Goal: Information Seeking & Learning: Learn about a topic

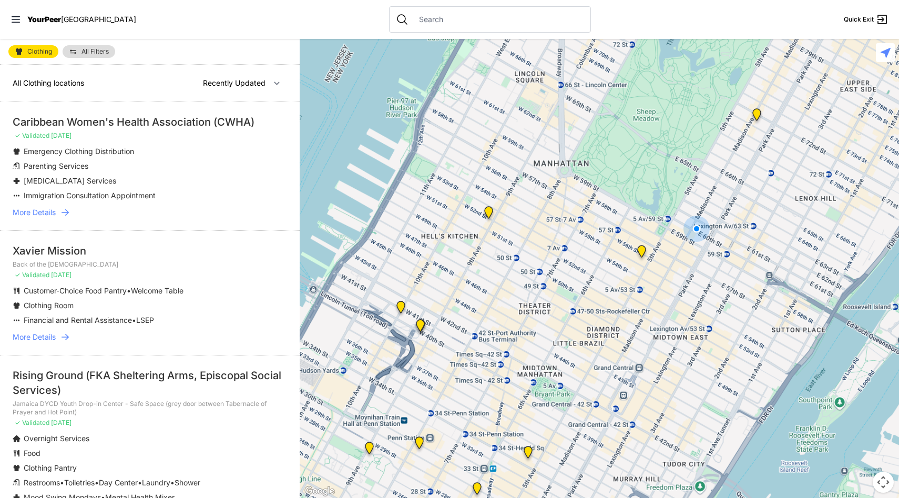
select select "nearby"
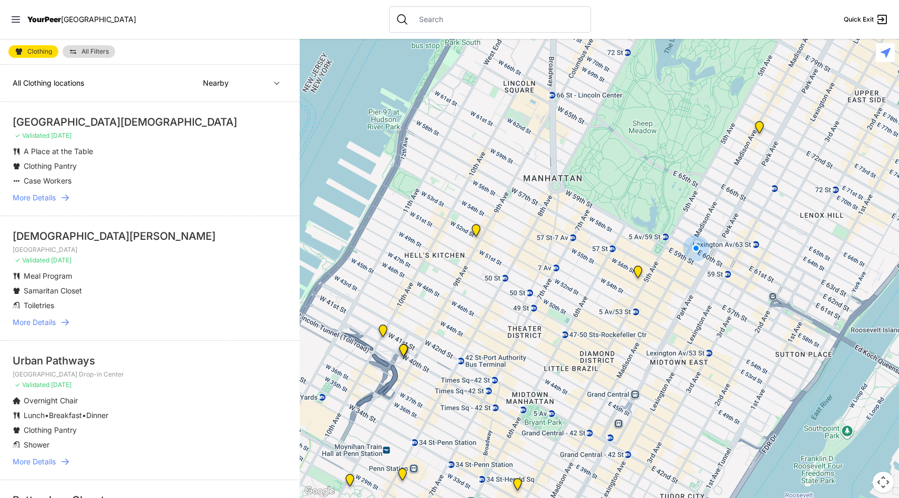
drag, startPoint x: 600, startPoint y: 114, endPoint x: 515, endPoint y: 356, distance: 257.4
click at [515, 356] on div at bounding box center [599, 268] width 599 height 459
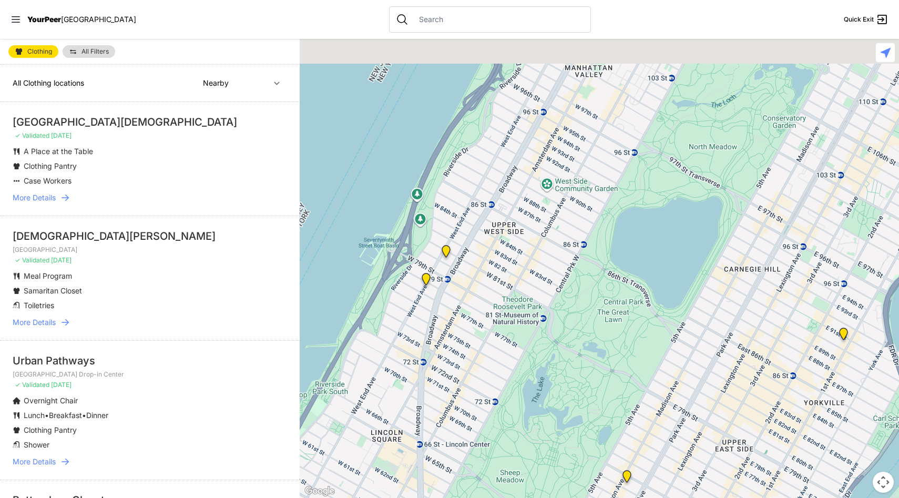
drag, startPoint x: 561, startPoint y: 205, endPoint x: 488, endPoint y: 425, distance: 232.1
click at [490, 421] on div at bounding box center [599, 268] width 599 height 459
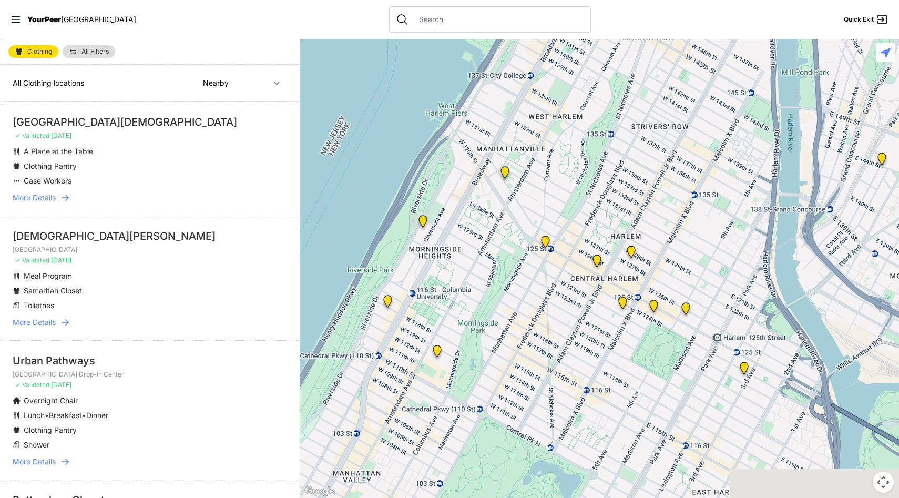
drag, startPoint x: 574, startPoint y: 406, endPoint x: 511, endPoint y: 281, distance: 139.4
click at [510, 280] on div at bounding box center [599, 268] width 599 height 459
click at [546, 243] on img "The PILLARS – Holistic Recovery Support" at bounding box center [545, 244] width 13 height 17
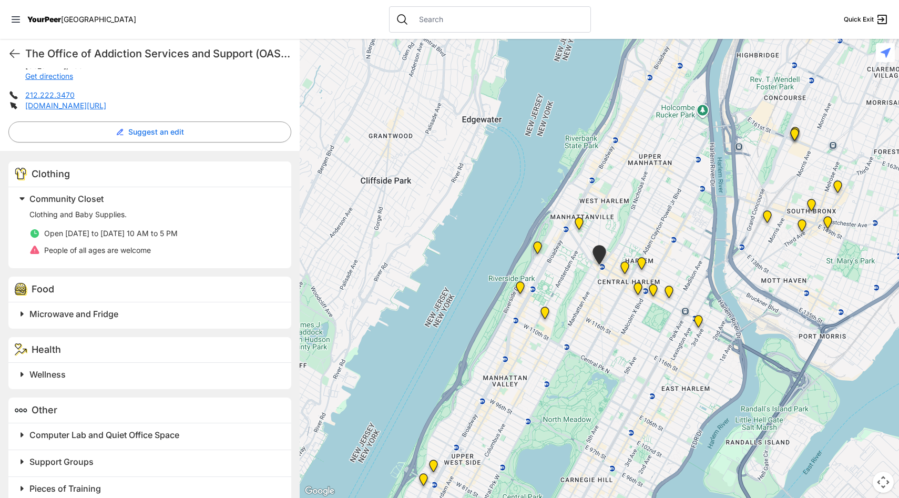
scroll to position [247, 0]
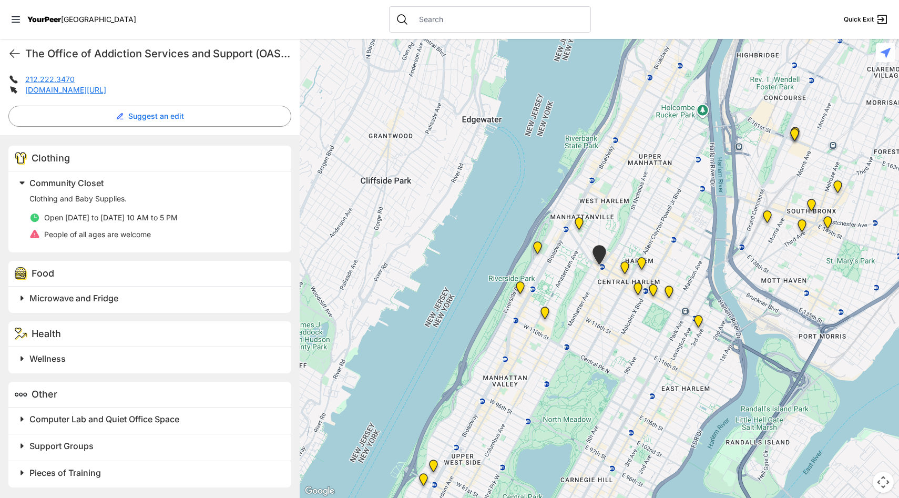
click at [579, 223] on img at bounding box center [579, 225] width 13 height 17
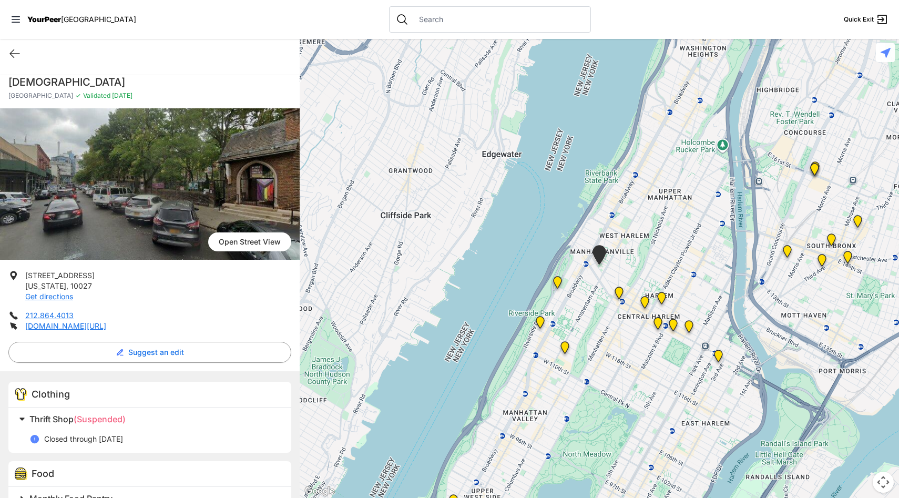
click at [556, 280] on img "Manhattan" at bounding box center [557, 284] width 13 height 17
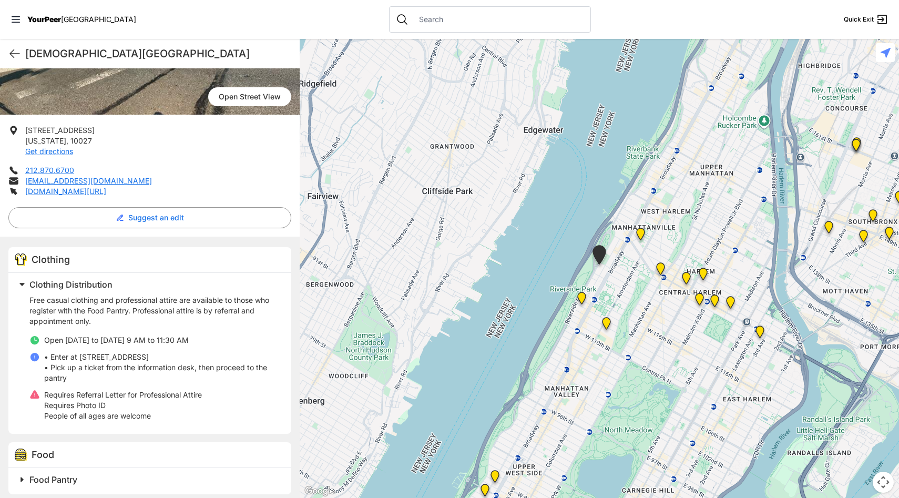
scroll to position [162, 0]
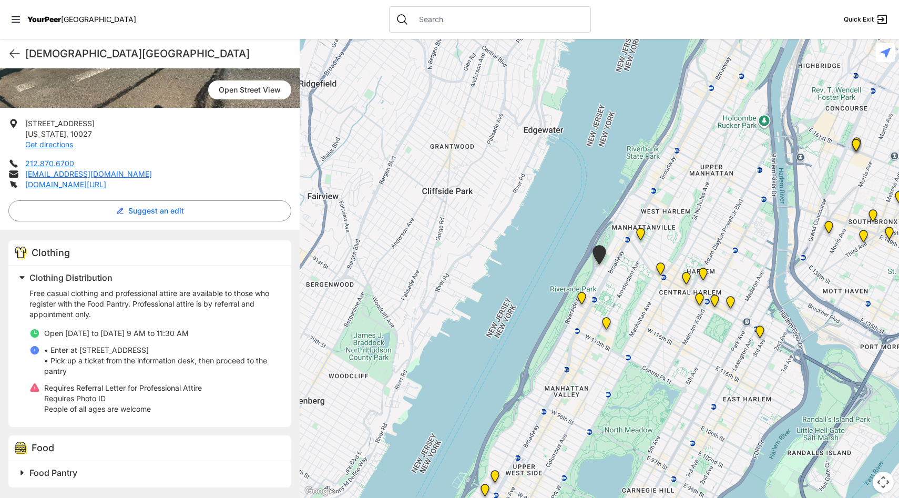
click at [582, 298] on img "Ford Hall" at bounding box center [581, 300] width 13 height 17
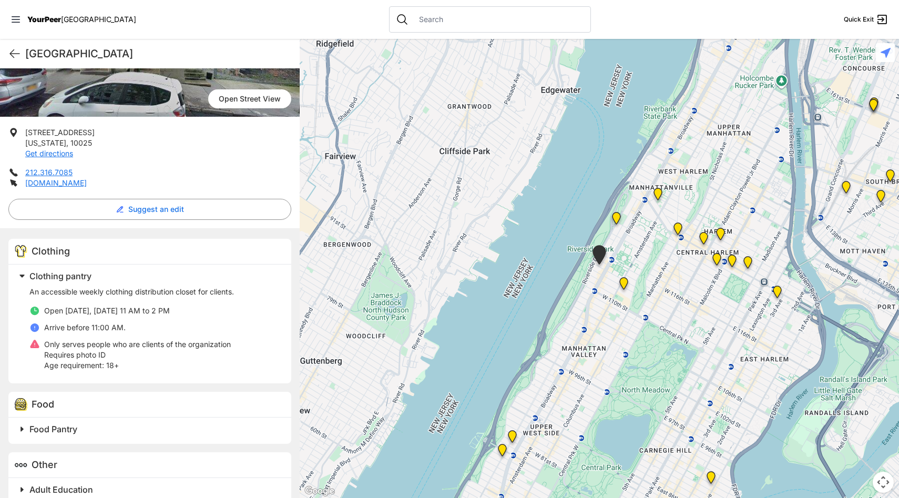
scroll to position [170, 0]
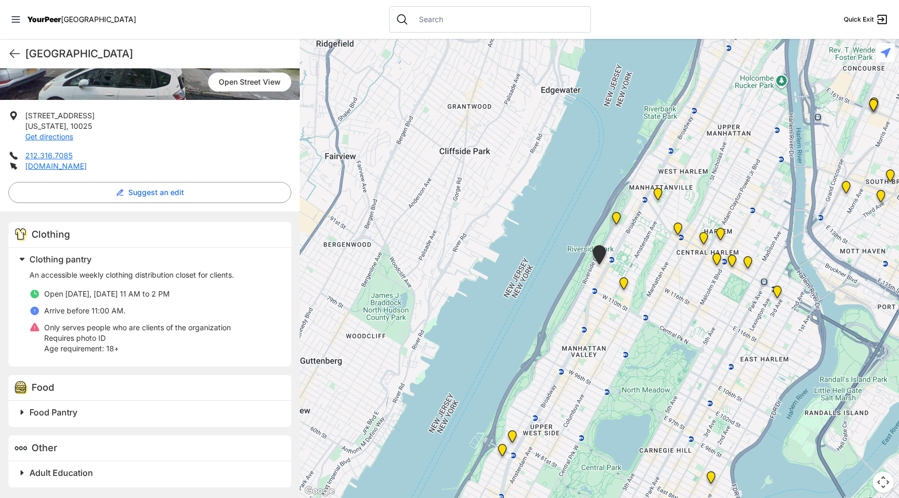
click at [625, 283] on img "The Cathedral Church of St. John the Divine" at bounding box center [623, 285] width 13 height 17
